Goal: Check status

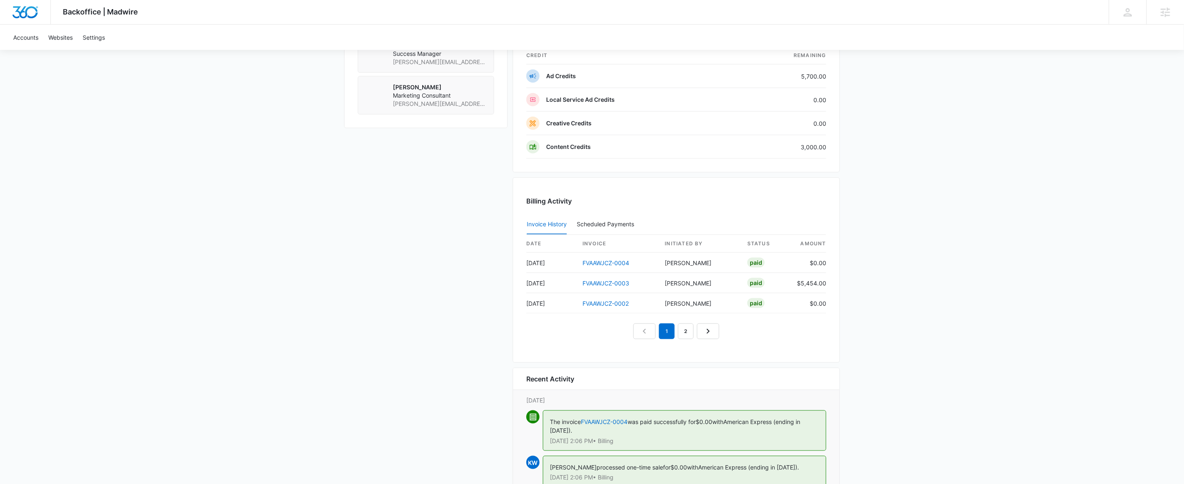
scroll to position [842, 0]
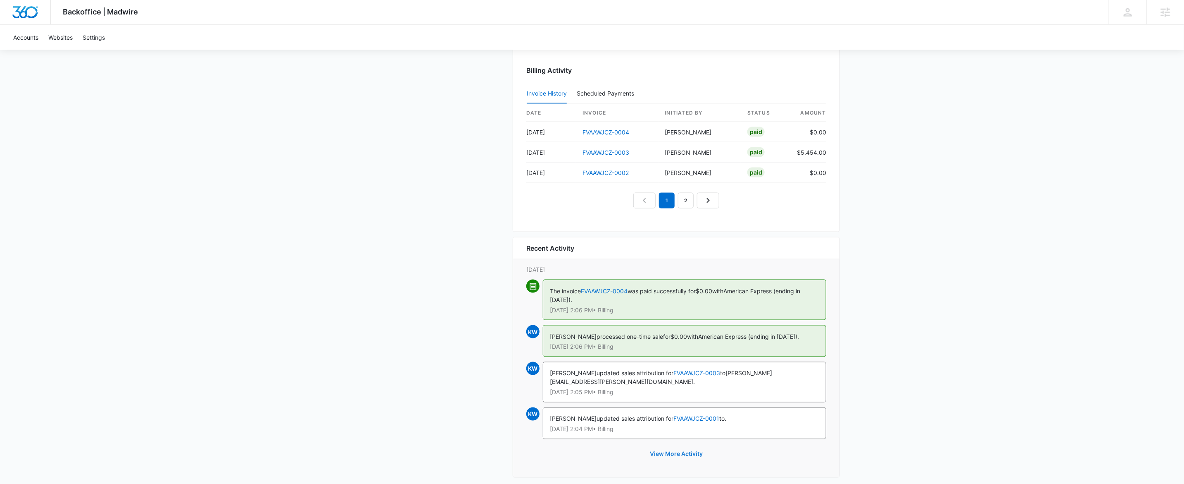
click at [666, 445] on button "View More Activity" at bounding box center [676, 454] width 69 height 20
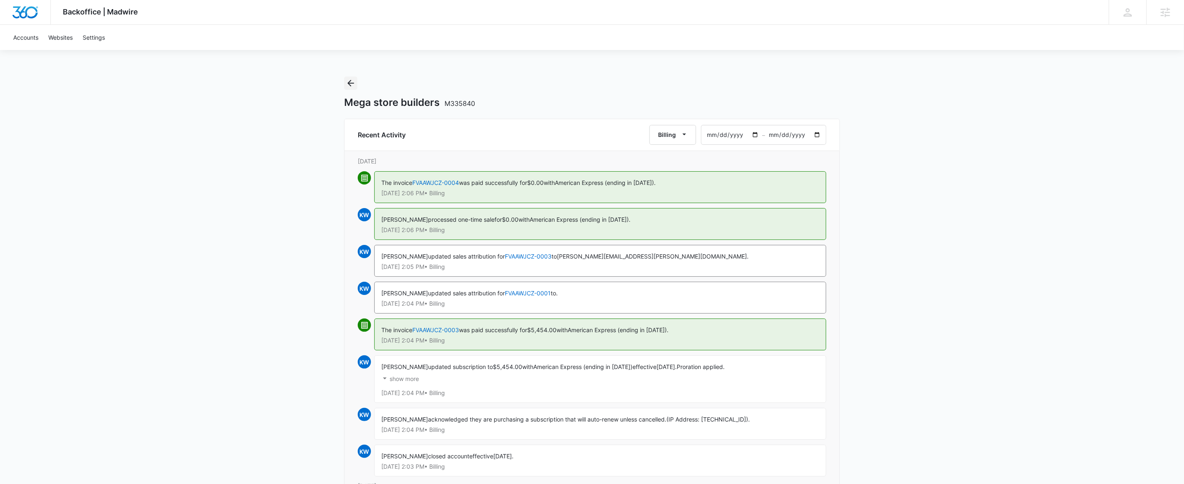
click at [346, 79] on icon "Back" at bounding box center [351, 83] width 10 height 10
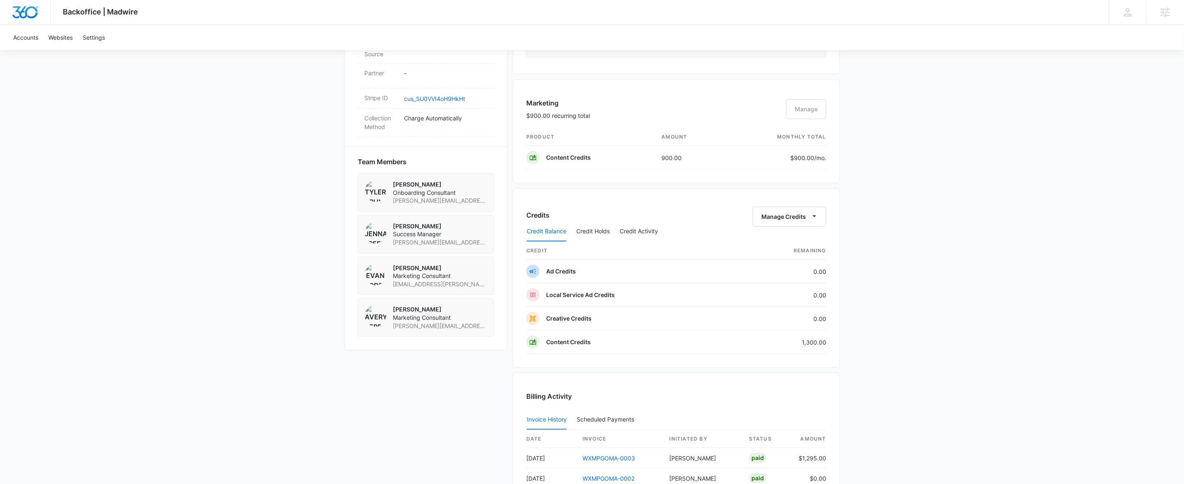
scroll to position [660, 0]
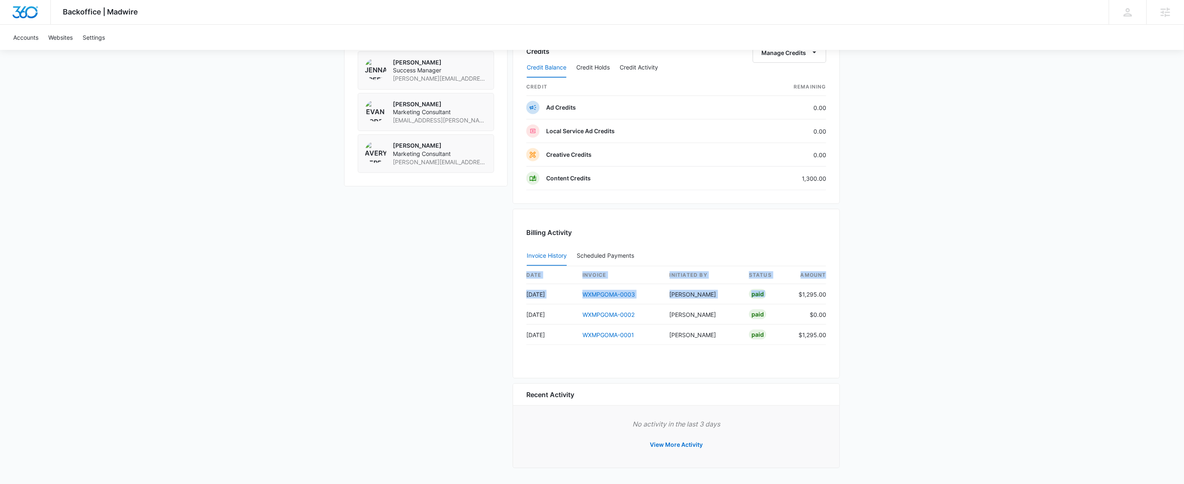
drag, startPoint x: 801, startPoint y: 291, endPoint x: 832, endPoint y: 295, distance: 30.8
click at [832, 295] on div "Billing Activity Invoice History Scheduled Payments 0 date invoice Initiated By…" at bounding box center [676, 293] width 327 height 169
click at [829, 284] on div "Billing Activity Invoice History Scheduled Payments 0 date invoice Initiated By…" at bounding box center [676, 293] width 327 height 169
drag, startPoint x: 827, startPoint y: 294, endPoint x: 807, endPoint y: 293, distance: 20.7
click at [807, 293] on div "Billing Activity Invoice History Scheduled Payments 0 date invoice Initiated By…" at bounding box center [676, 293] width 327 height 169
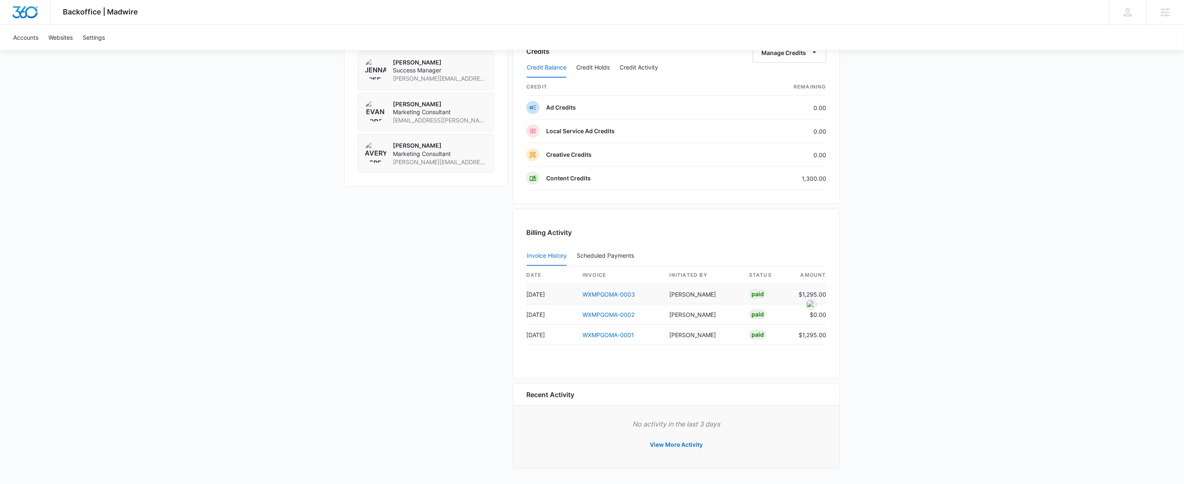
click at [802, 293] on td "$1,295.00" at bounding box center [809, 294] width 34 height 20
drag, startPoint x: 801, startPoint y: 292, endPoint x: 825, endPoint y: 293, distance: 24.8
click at [825, 293] on td "$1,295.00" at bounding box center [809, 294] width 34 height 20
copy td "$1,295.00"
